Goal: Information Seeking & Learning: Learn about a topic

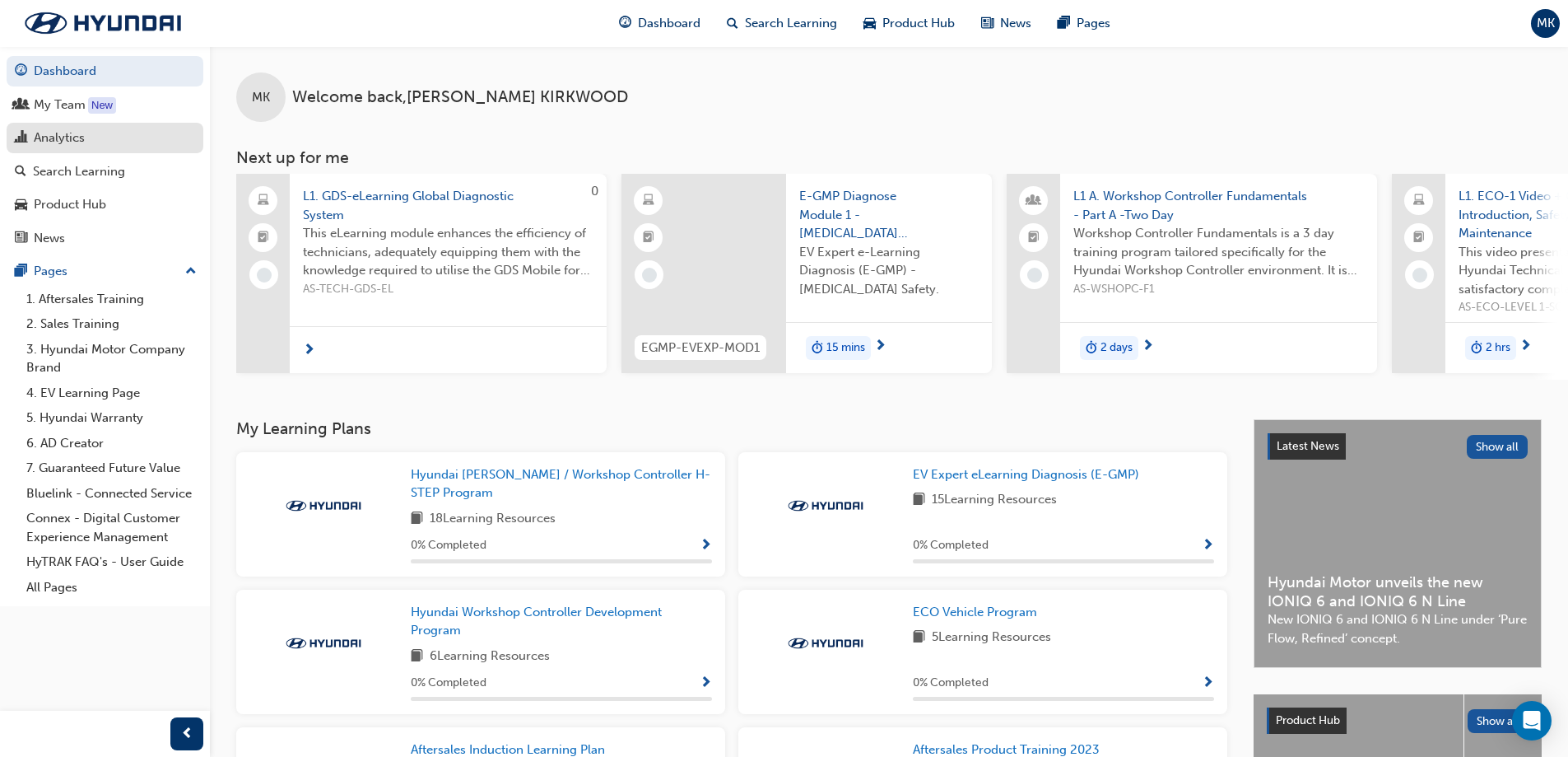
click at [81, 138] on div "Analytics" at bounding box center [59, 138] width 51 height 19
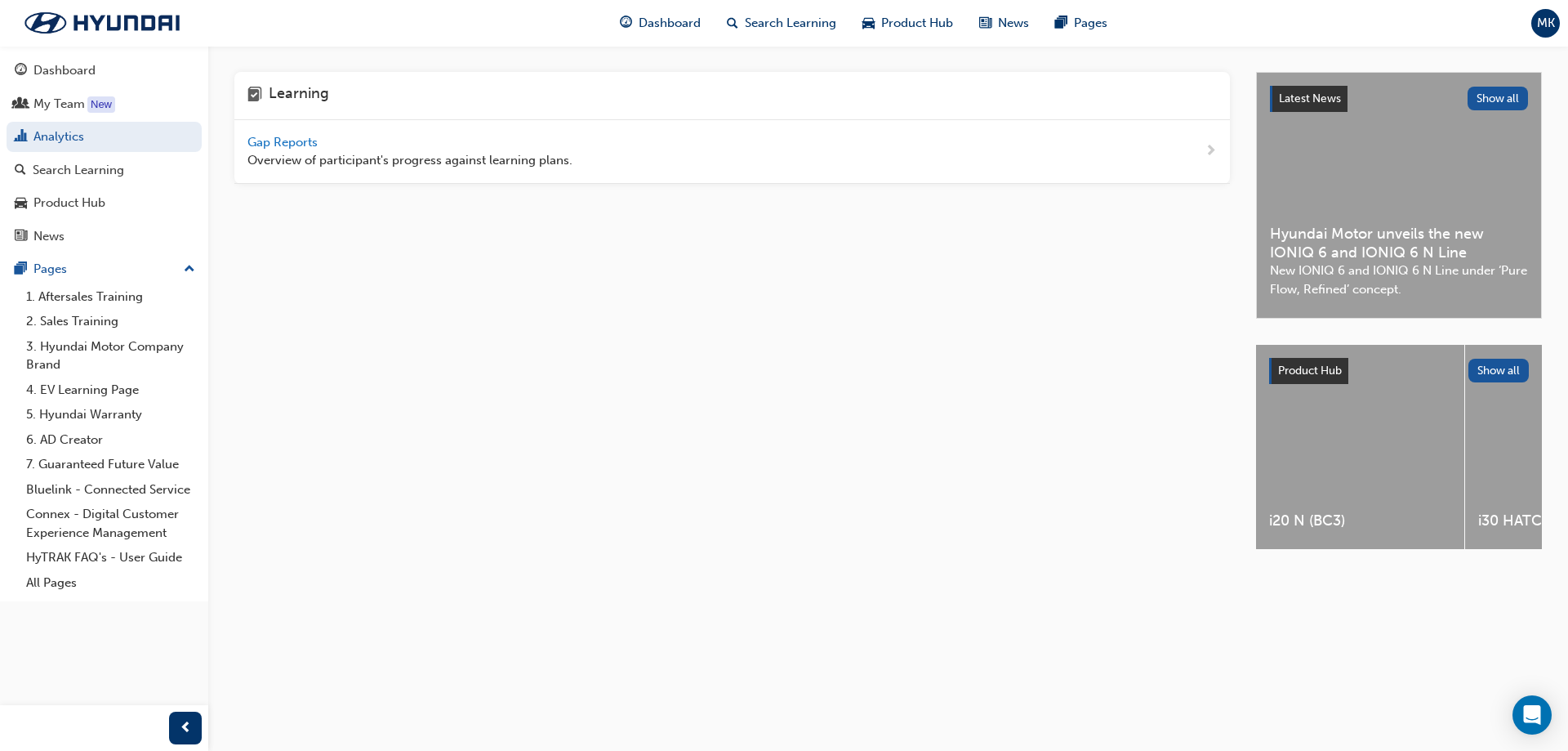
click at [300, 139] on span "Gap Reports" at bounding box center [284, 142] width 74 height 15
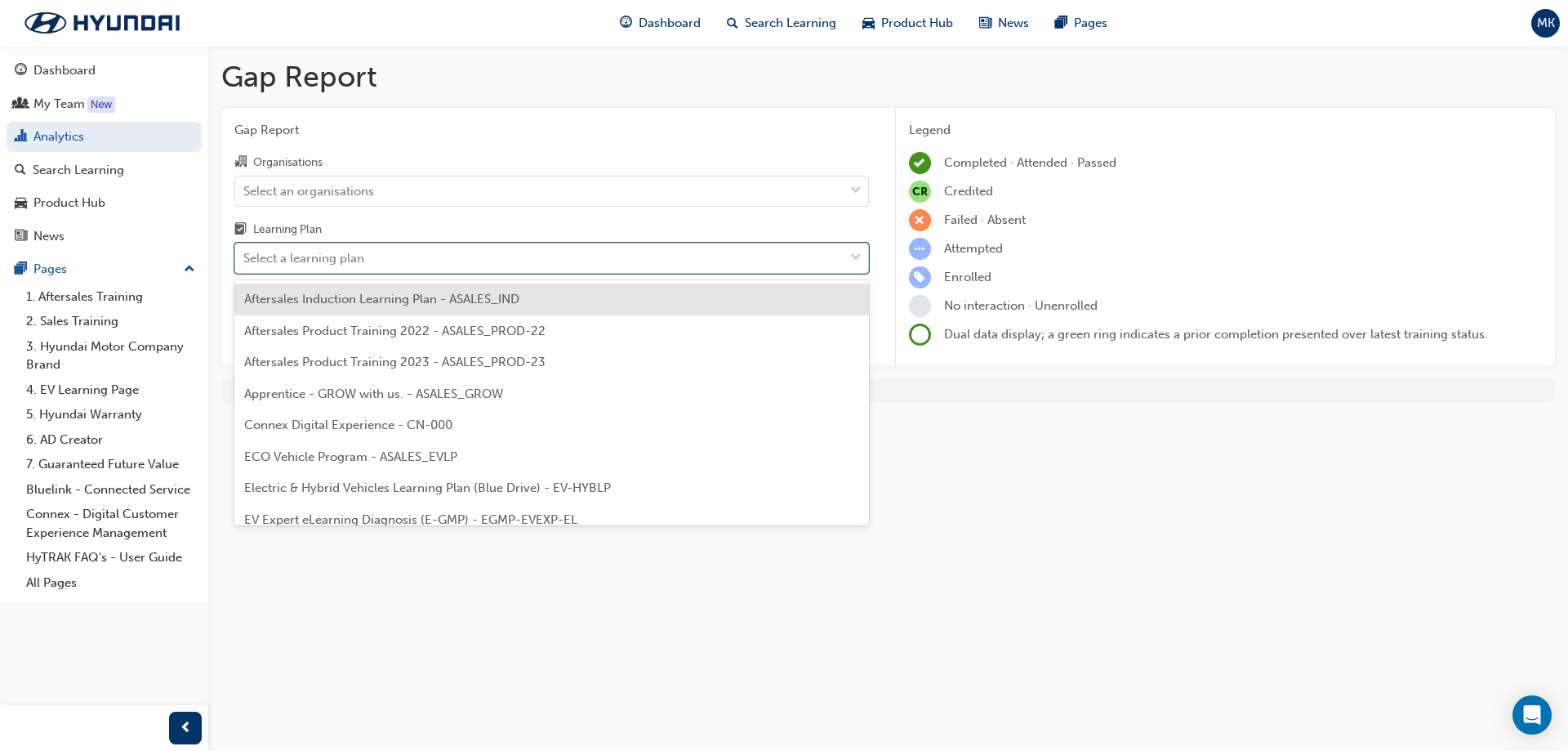
click at [614, 265] on div "Select a learning plan" at bounding box center [539, 258] width 608 height 28
click at [245, 265] on input "Learning Plan option Aftersales Induction Learning Plan - ASALES_IND focused, 1…" at bounding box center [245, 258] width 2 height 14
click at [621, 202] on div "Select an organisations" at bounding box center [539, 190] width 608 height 28
click at [245, 197] on input "Organisations Select an organisations" at bounding box center [245, 190] width 2 height 14
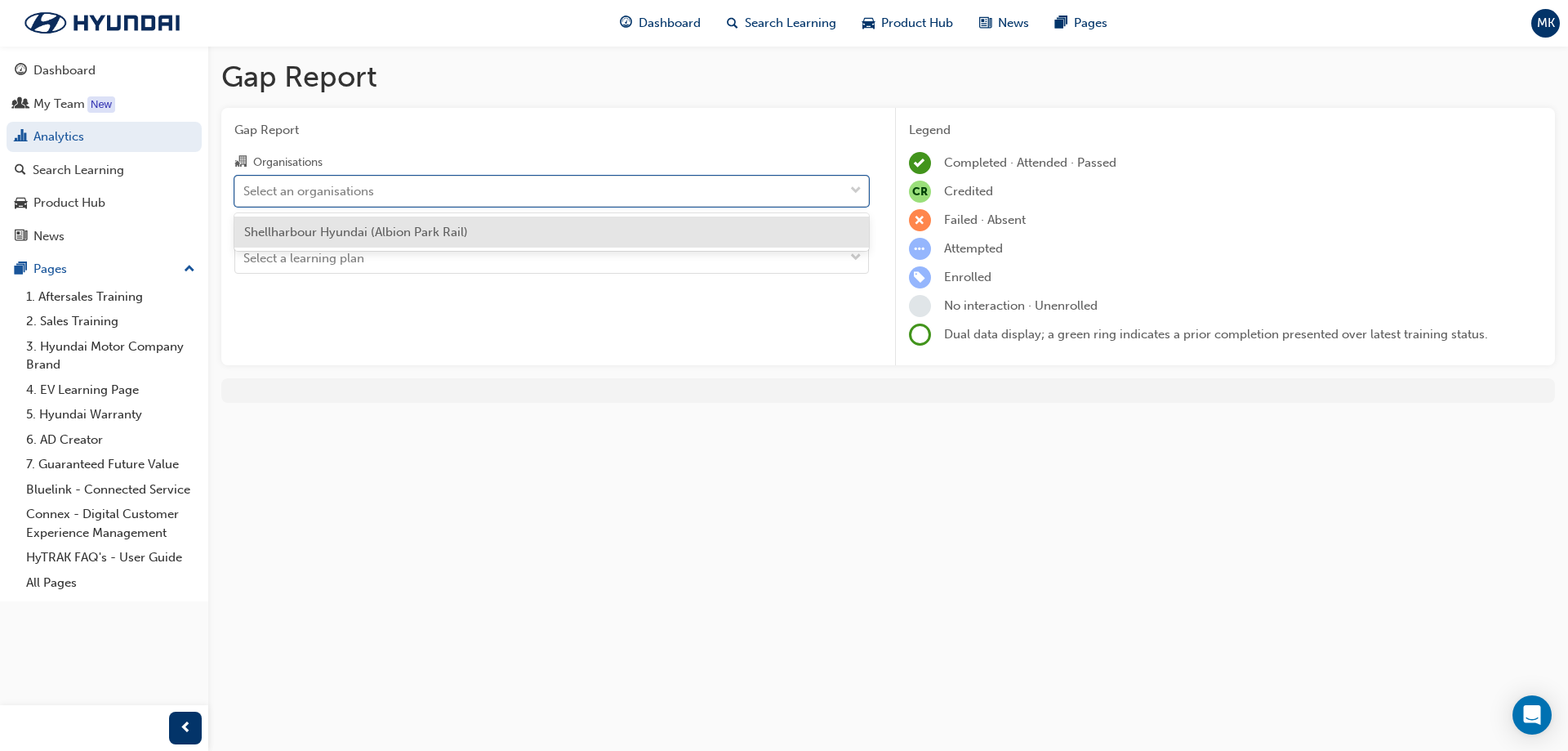
click at [618, 227] on div "Shellharbour Hyundai (Albion Park Rail)" at bounding box center [551, 232] width 634 height 32
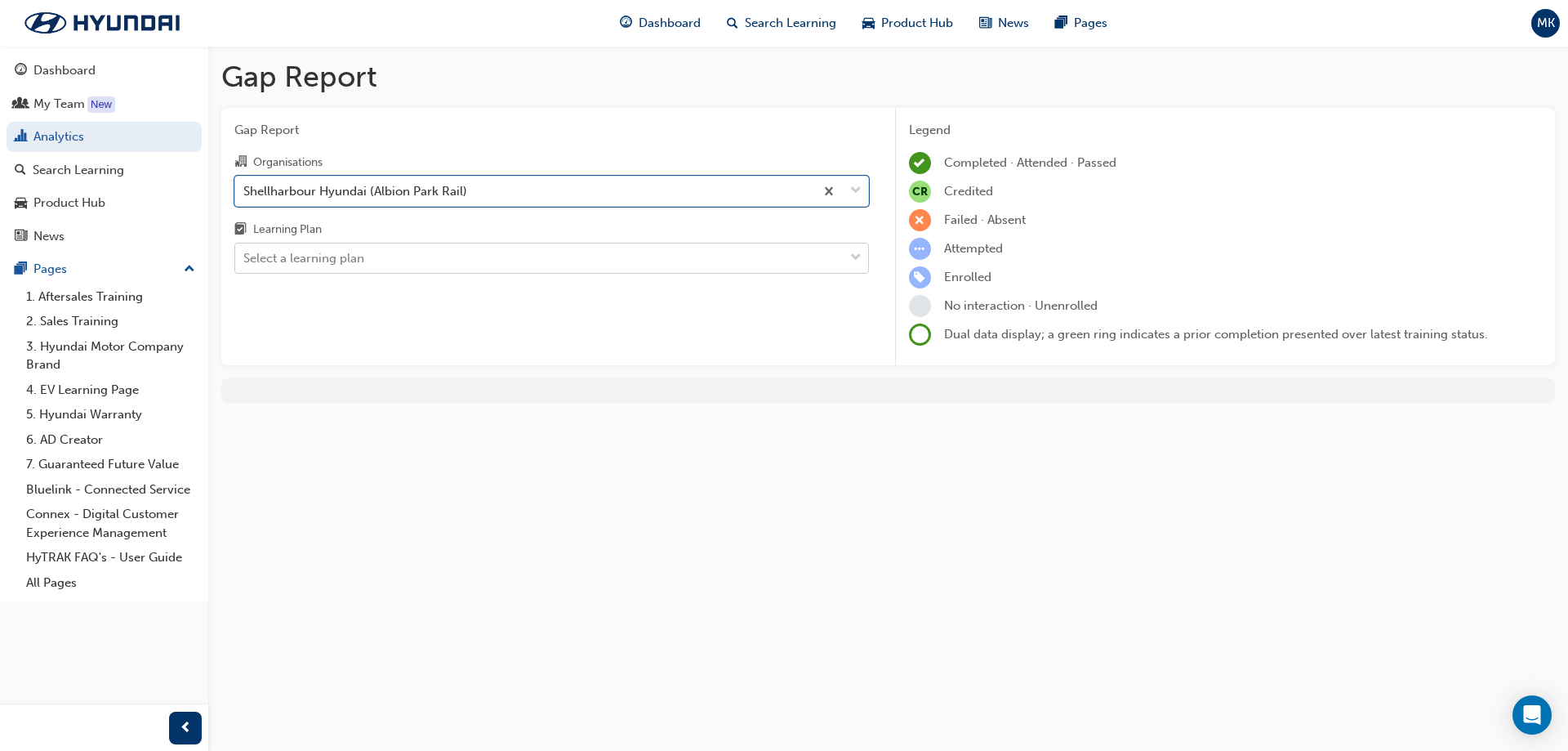
click at [608, 255] on div "Select a learning plan" at bounding box center [539, 258] width 608 height 28
click at [245, 255] on input "Learning Plan Select a learning plan" at bounding box center [245, 258] width 2 height 14
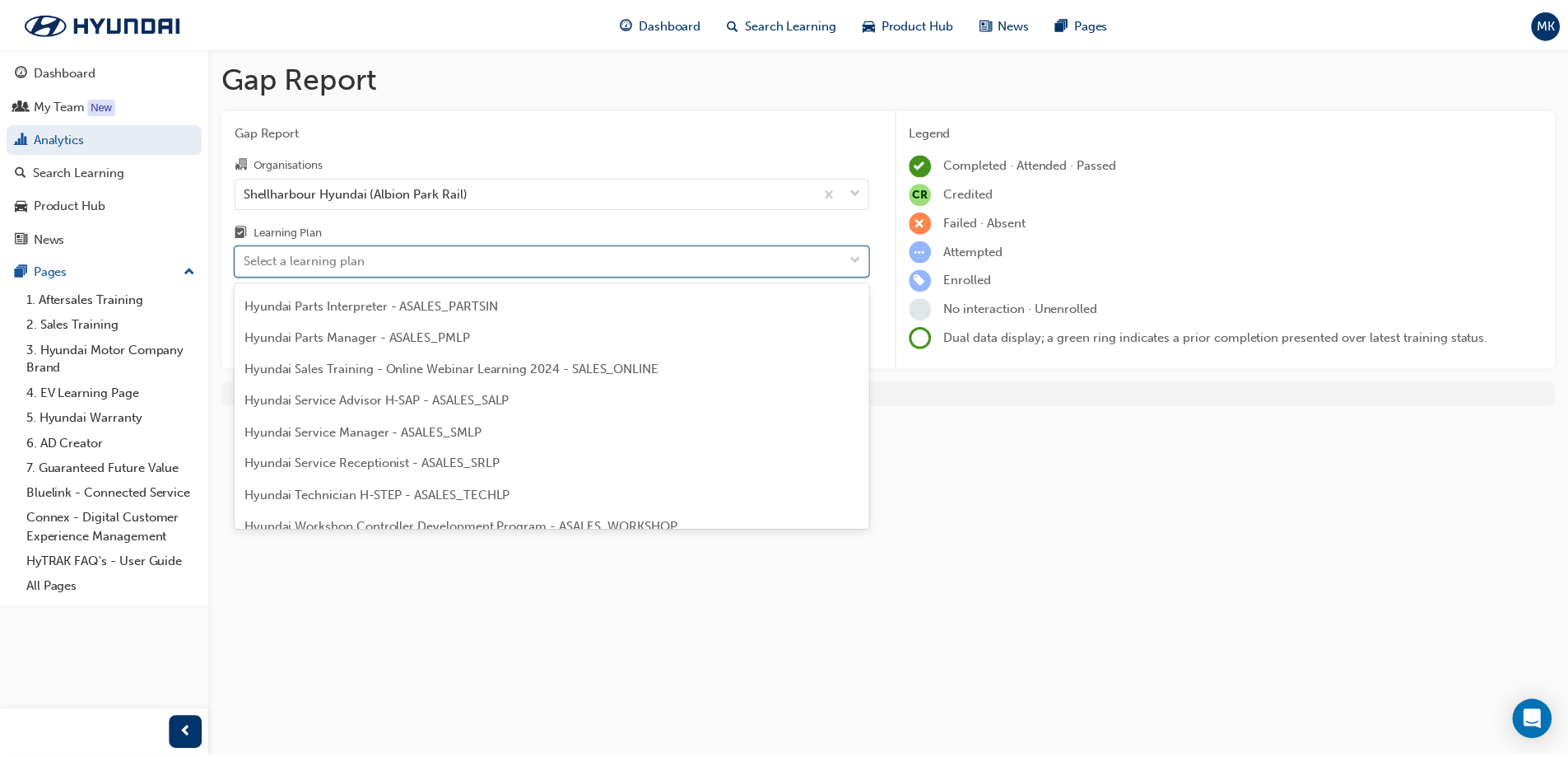
scroll to position [412, 0]
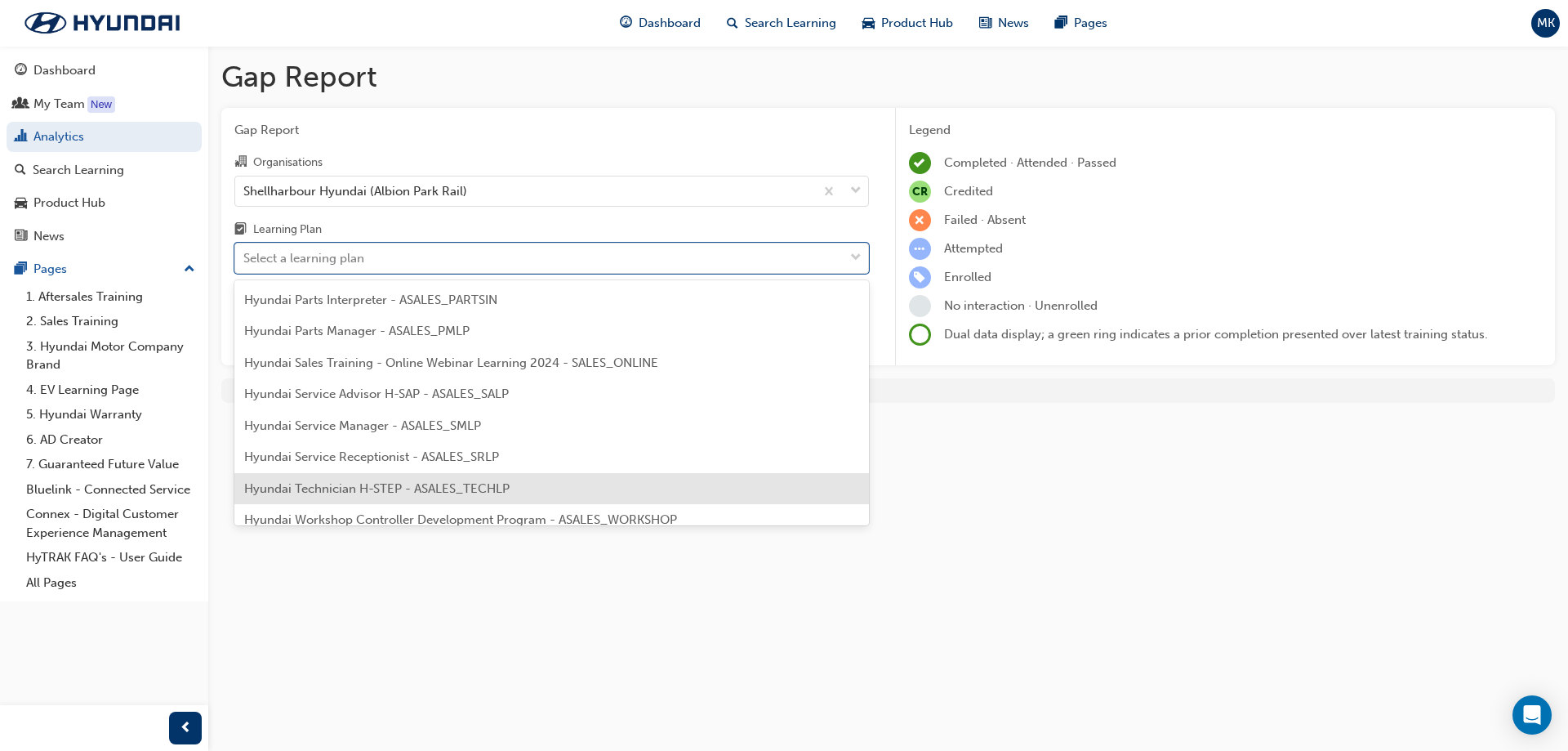
click at [546, 488] on div "Hyundai Technician H-STEP - ASALES_TECHLP" at bounding box center [551, 489] width 634 height 32
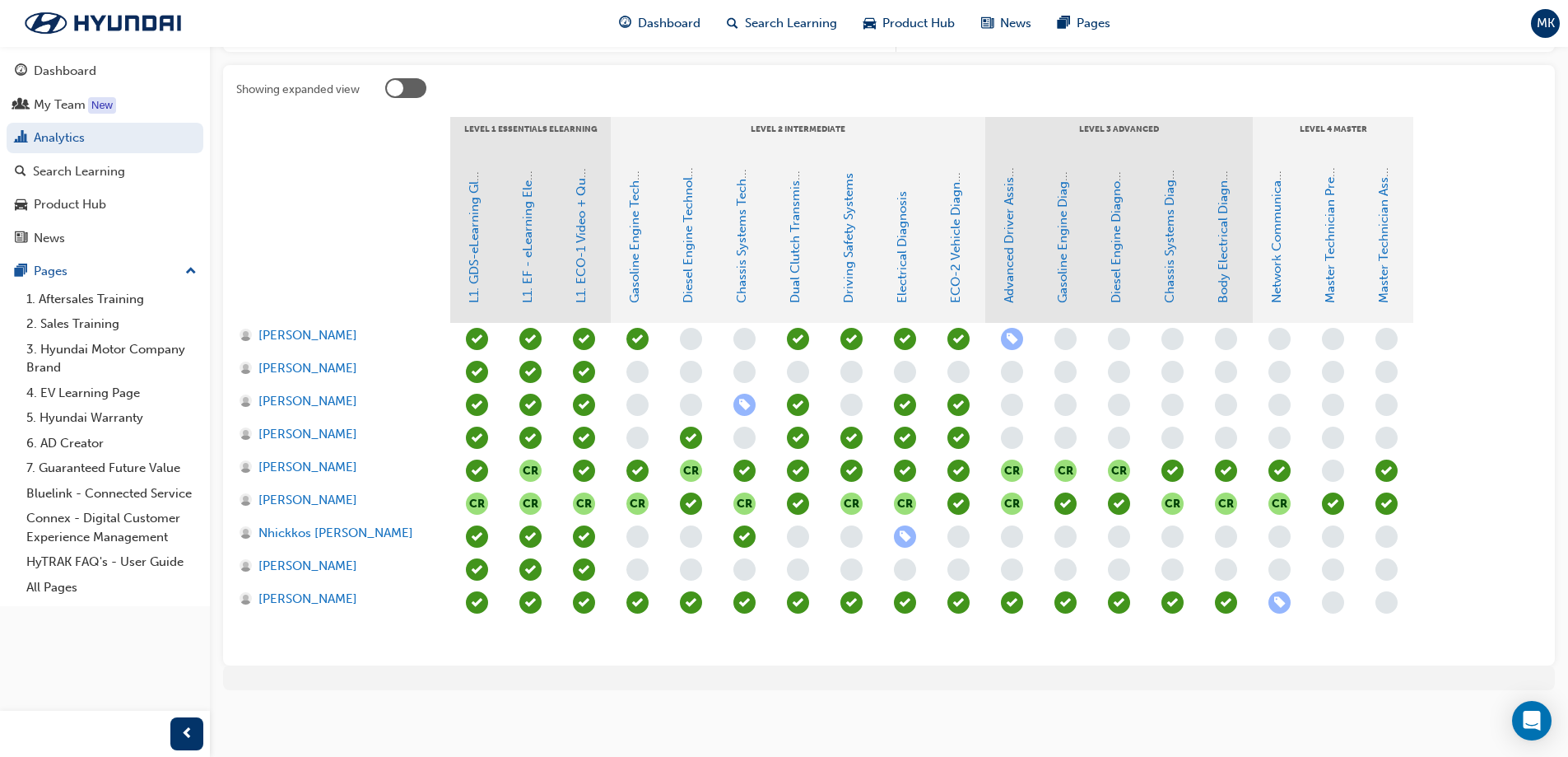
scroll to position [317, 0]
click at [902, 274] on link "Electrical Diagnosis" at bounding box center [902, 246] width 15 height 112
